Goal: Task Accomplishment & Management: Complete application form

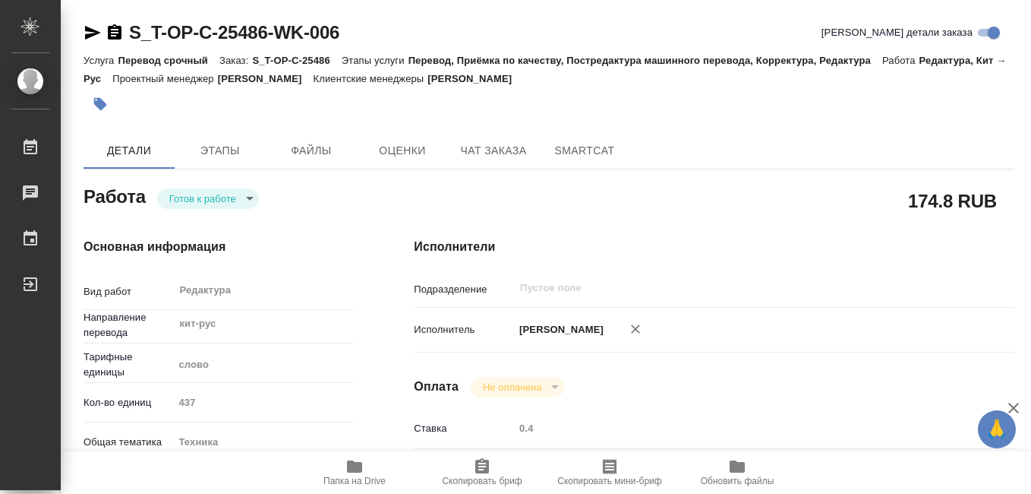
type textarea "x"
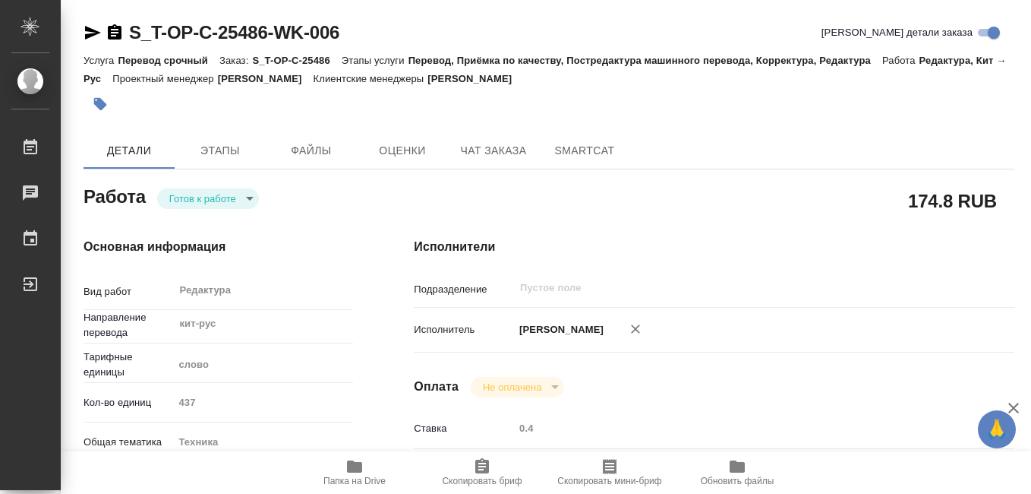
type textarea "x"
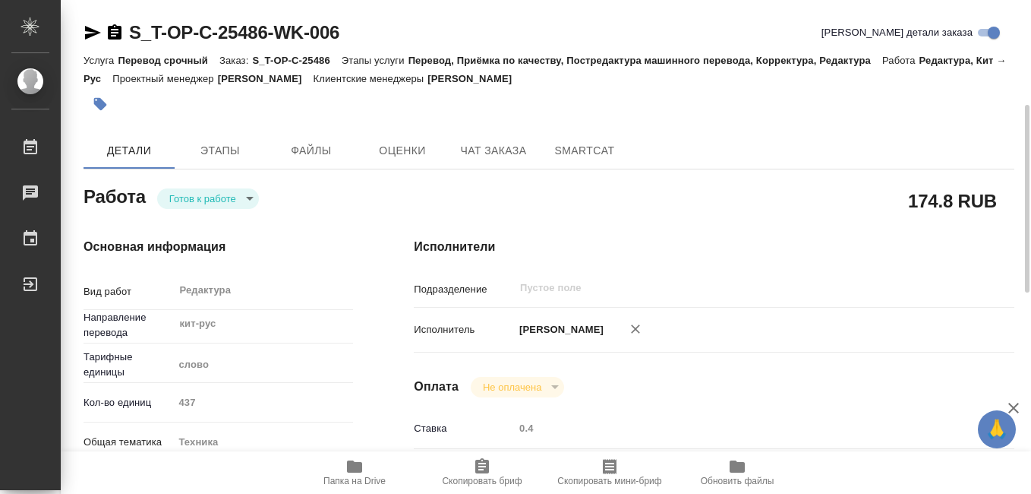
scroll to position [228, 0]
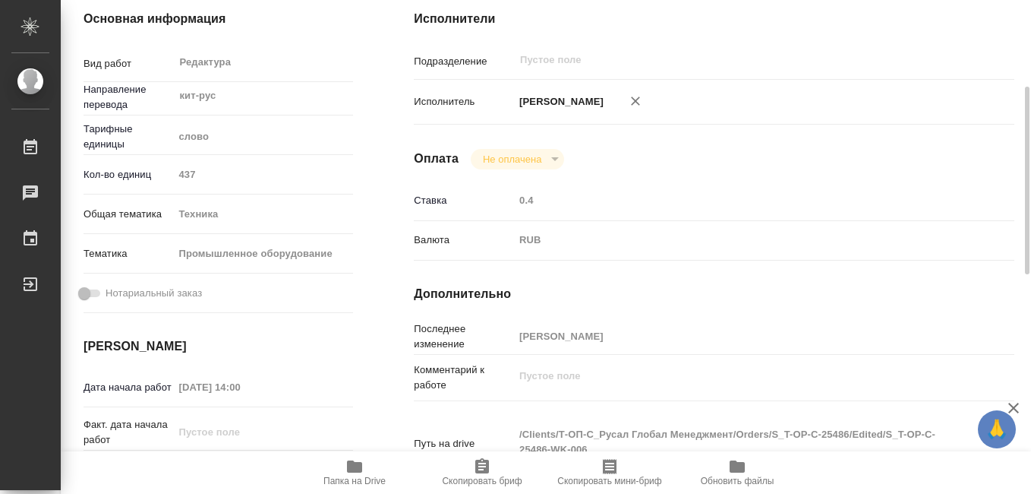
type textarea "x"
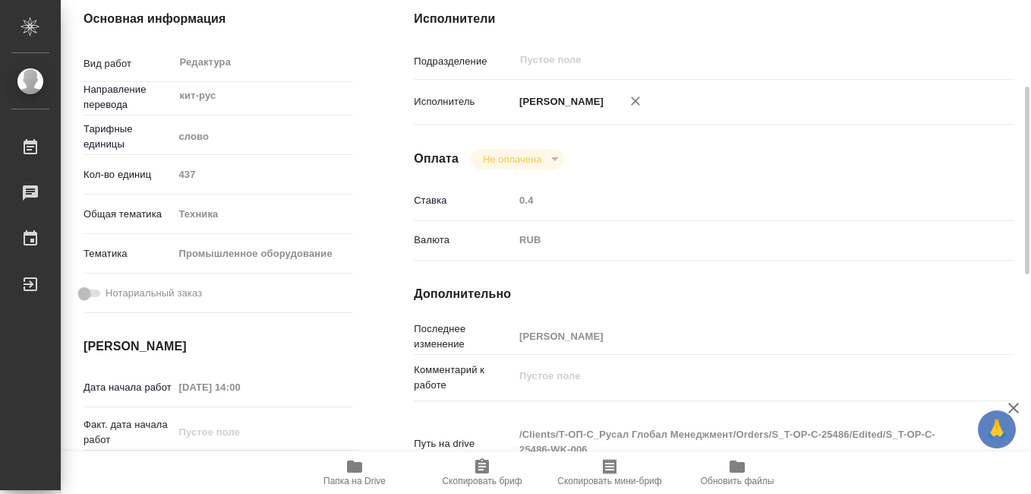
type textarea "x"
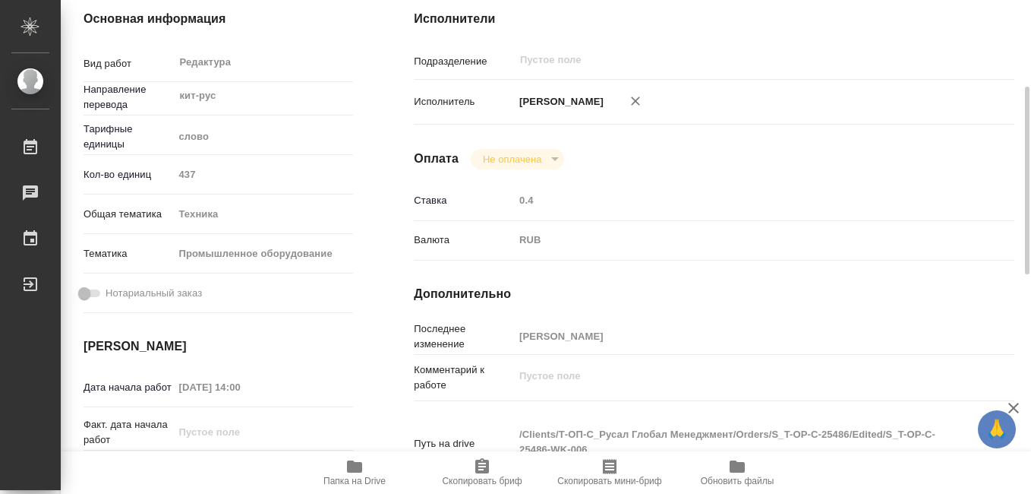
scroll to position [304, 0]
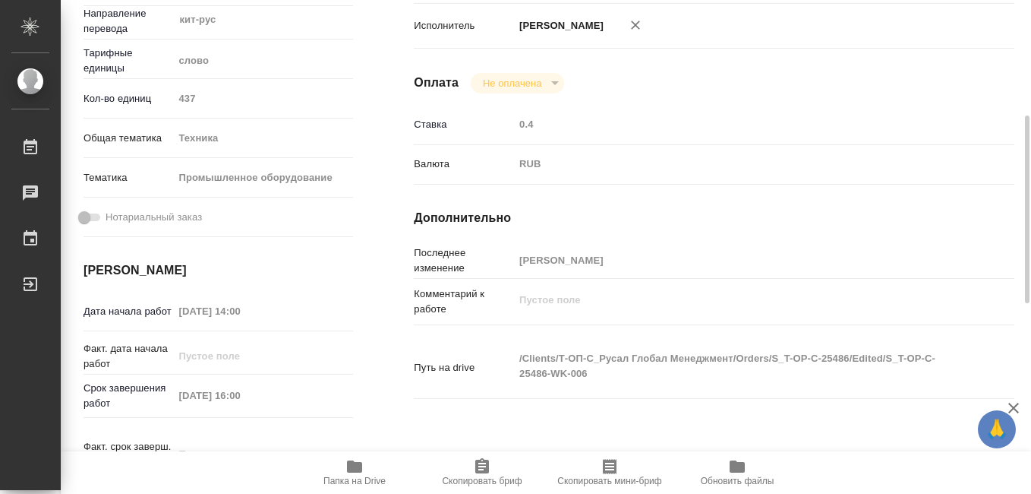
click at [604, 466] on icon "button" at bounding box center [610, 466] width 14 height 15
